Goal: Task Accomplishment & Management: Manage account settings

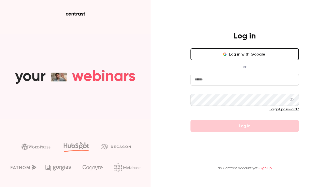
click at [260, 55] on button "Log in with Google" at bounding box center [245, 54] width 109 height 12
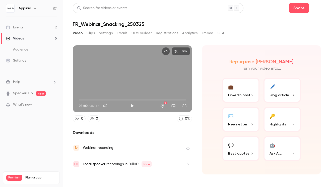
click at [162, 34] on button "Registrations" at bounding box center [167, 33] width 22 height 8
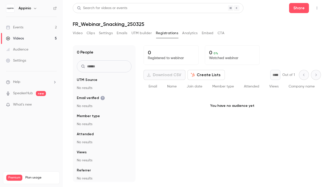
click at [43, 28] on link "Events 2" at bounding box center [31, 27] width 63 height 11
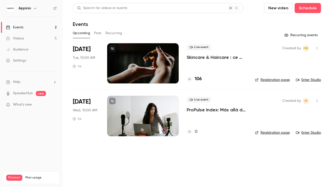
click at [209, 56] on p "Skincare & Haircare : ce que la Gen Z attend vraiment des marques" at bounding box center [217, 57] width 60 height 6
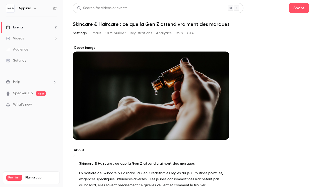
click at [144, 34] on button "Registrations" at bounding box center [141, 33] width 22 height 8
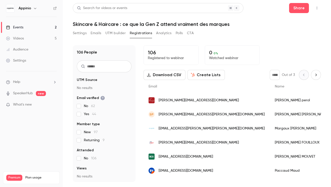
click at [192, 100] on span "[PERSON_NAME][EMAIL_ADDRESS][DOMAIN_NAME]" at bounding box center [199, 100] width 80 height 5
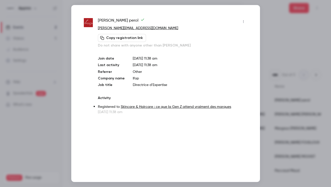
click at [243, 22] on icon "button" at bounding box center [244, 22] width 4 height 4
click at [292, 31] on div at bounding box center [165, 93] width 331 height 187
click at [271, 49] on div at bounding box center [165, 93] width 331 height 187
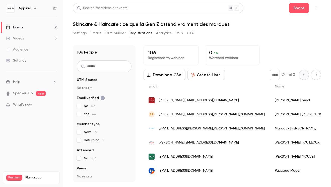
click at [314, 75] on icon "Next page" at bounding box center [317, 75] width 6 height 4
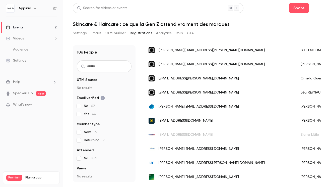
scroll to position [173, 0]
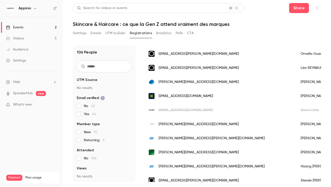
click at [168, 109] on span "[EMAIL_ADDRESS][DOMAIN_NAME]" at bounding box center [186, 110] width 55 height 5
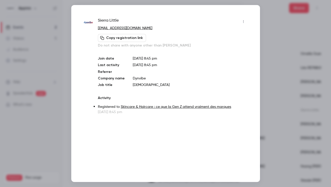
click at [244, 21] on icon "button" at bounding box center [244, 22] width 4 height 4
click at [271, 16] on div at bounding box center [165, 93] width 331 height 187
click at [265, 29] on div at bounding box center [165, 93] width 331 height 187
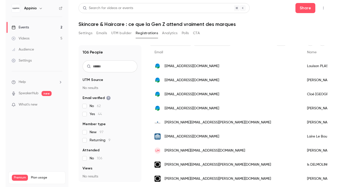
scroll to position [0, 0]
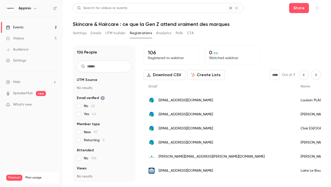
click at [302, 75] on icon "Previous page" at bounding box center [305, 75] width 6 height 4
type input "*"
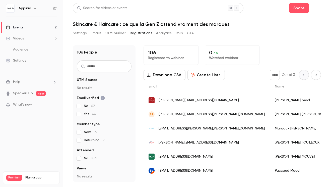
click at [198, 102] on div "[PERSON_NAME][EMAIL_ADDRESS][DOMAIN_NAME]" at bounding box center [207, 100] width 126 height 14
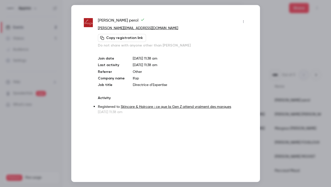
click at [244, 23] on button "button" at bounding box center [244, 22] width 8 height 8
click at [226, 36] on div "Block from all events" at bounding box center [224, 34] width 38 height 5
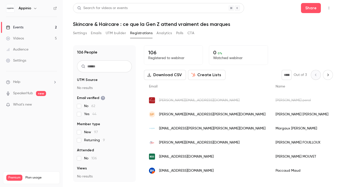
click at [214, 143] on div "[PERSON_NAME][EMAIL_ADDRESS][DOMAIN_NAME]" at bounding box center [207, 142] width 126 height 14
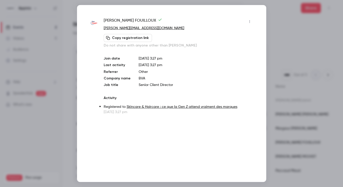
click at [250, 21] on icon "button" at bounding box center [249, 22] width 4 height 4
click at [205, 35] on icon at bounding box center [205, 34] width 4 height 4
